Goal: Information Seeking & Learning: Find specific page/section

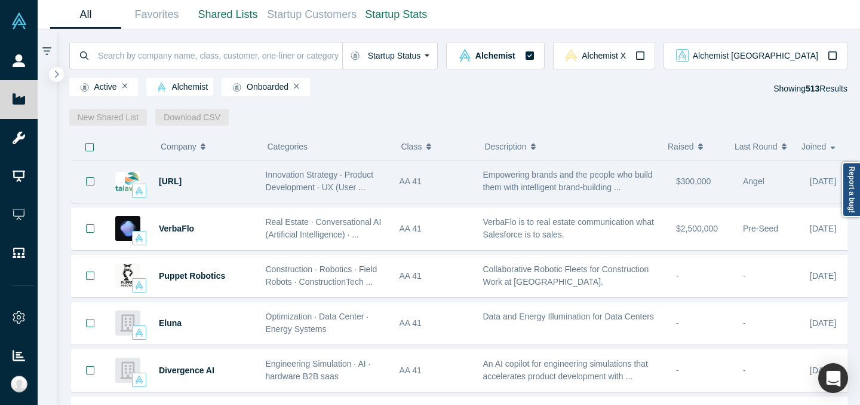
click at [226, 182] on div "[URL]" at bounding box center [206, 181] width 94 height 41
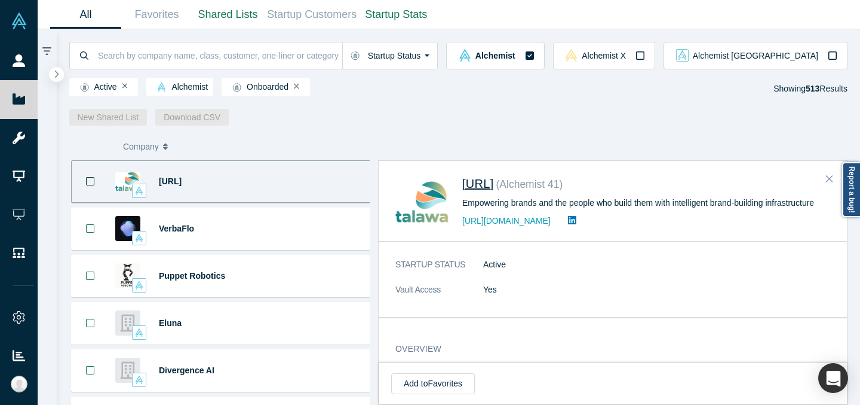
click at [494, 186] on span "[URL]" at bounding box center [479, 183] width 32 height 13
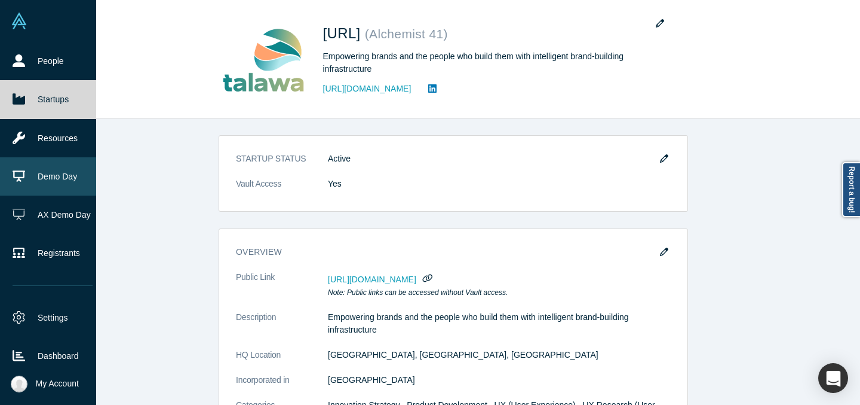
click at [42, 181] on link "Demo Day" at bounding box center [52, 176] width 105 height 38
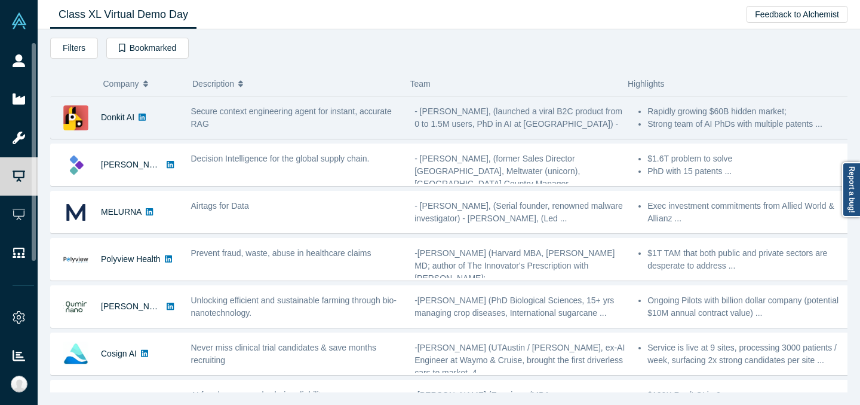
click at [167, 120] on div "Donkit AI" at bounding box center [115, 117] width 128 height 41
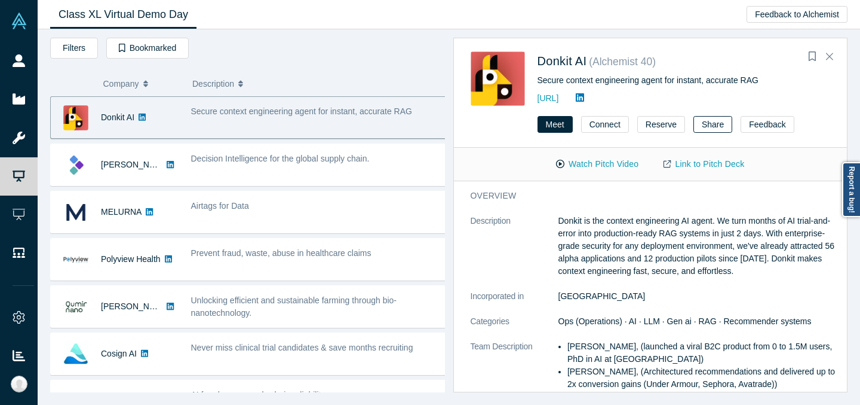
click at [705, 119] on button "Share" at bounding box center [713, 124] width 39 height 17
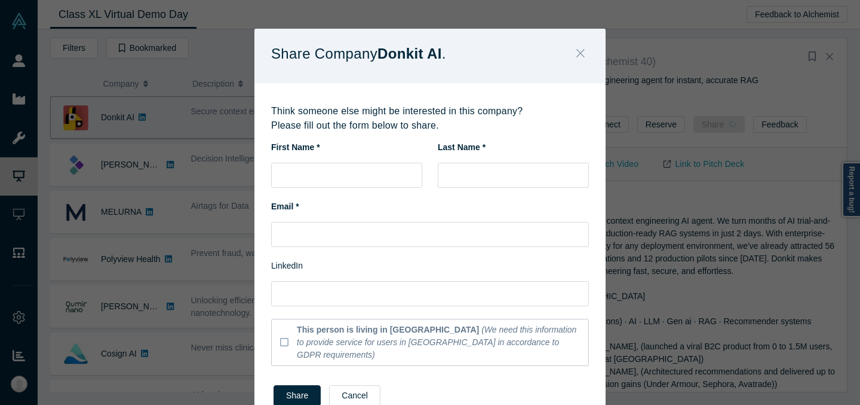
click at [577, 55] on icon "Close" at bounding box center [581, 53] width 8 height 8
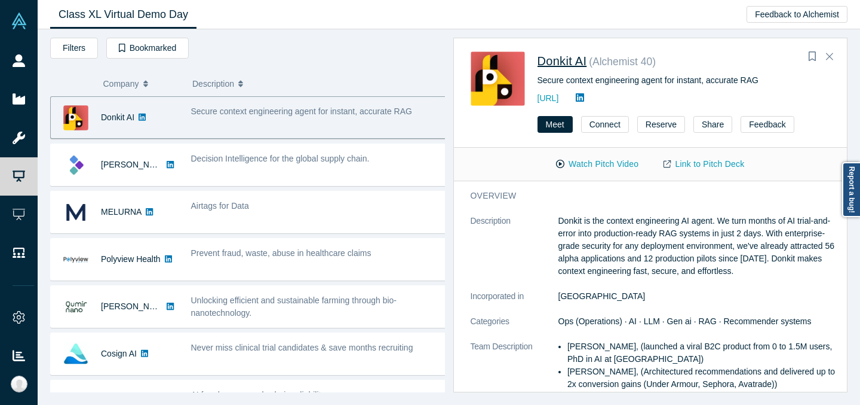
click at [570, 59] on span "Donkit AI" at bounding box center [563, 60] width 50 height 13
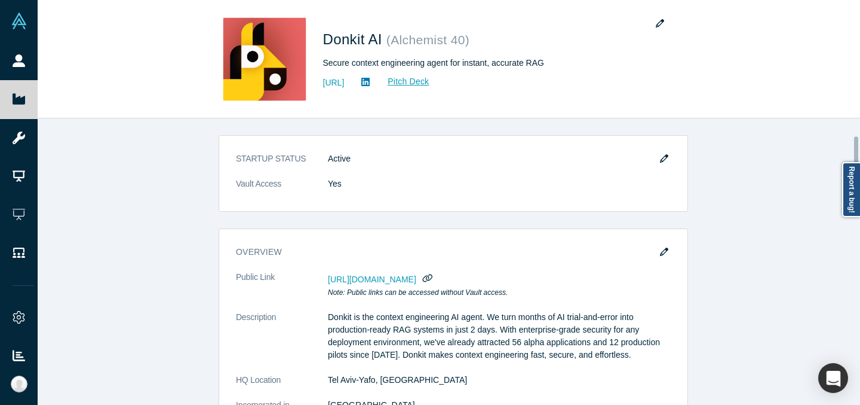
scroll to position [87, 0]
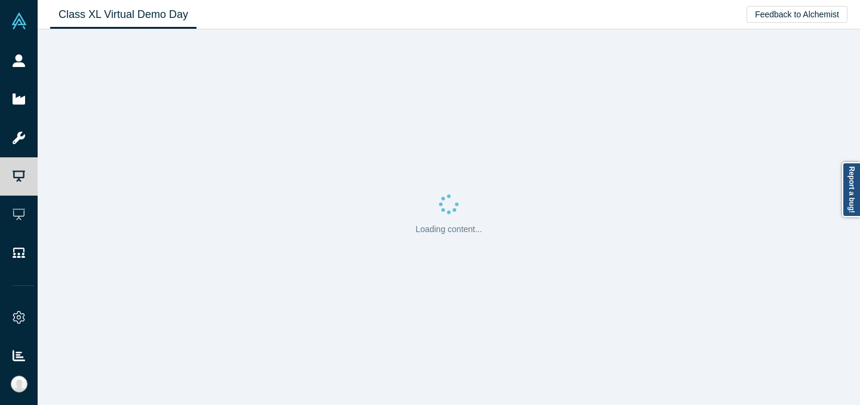
click at [7, 51] on link "People" at bounding box center [23, 61] width 47 height 38
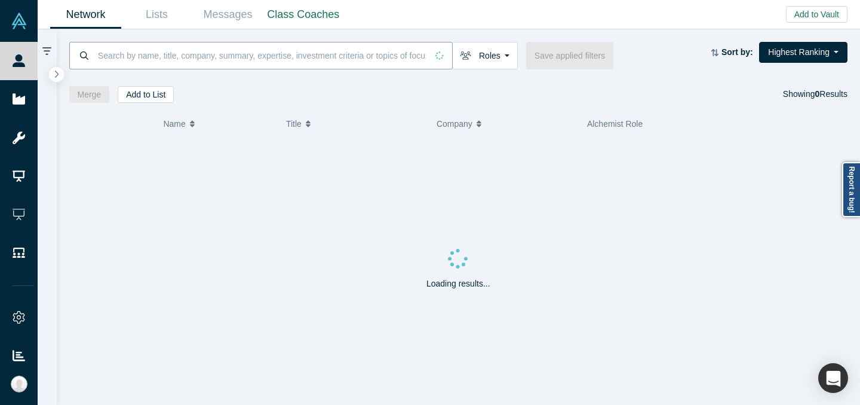
click at [159, 57] on input at bounding box center [262, 55] width 330 height 28
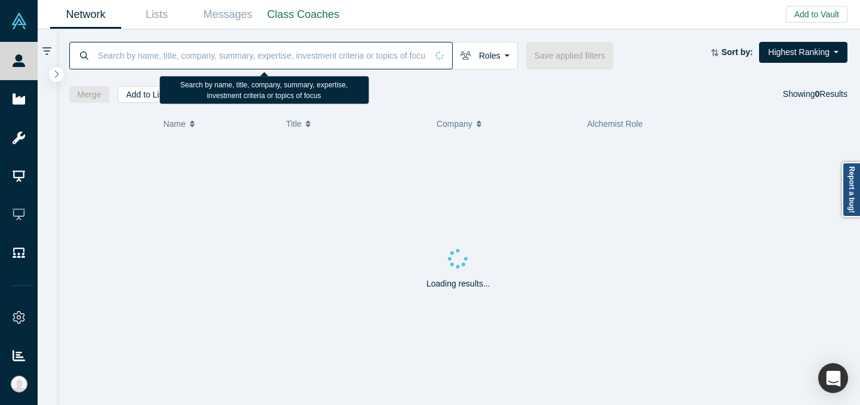
paste input "Ayushi Agarwal"
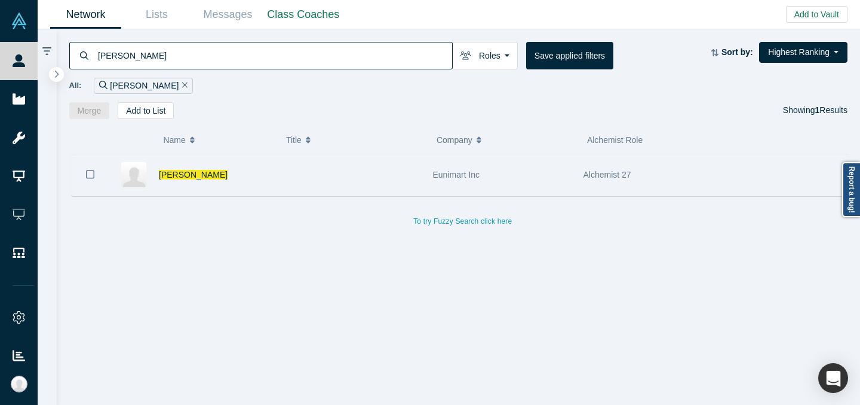
type input "Ayushi Agarwal"
click at [295, 170] on div at bounding box center [351, 174] width 151 height 41
